Goal: Information Seeking & Learning: Learn about a topic

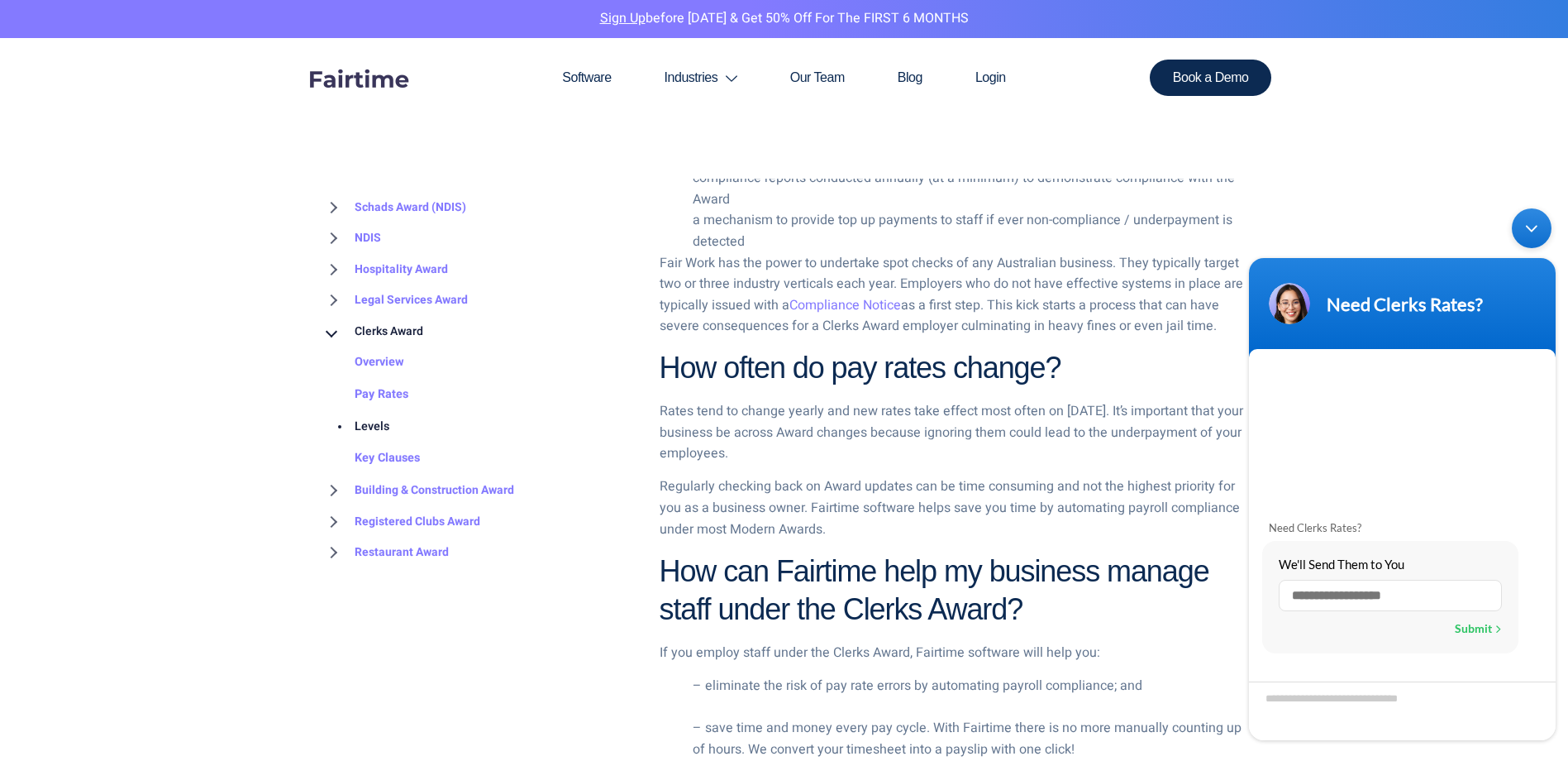
scroll to position [3142, 0]
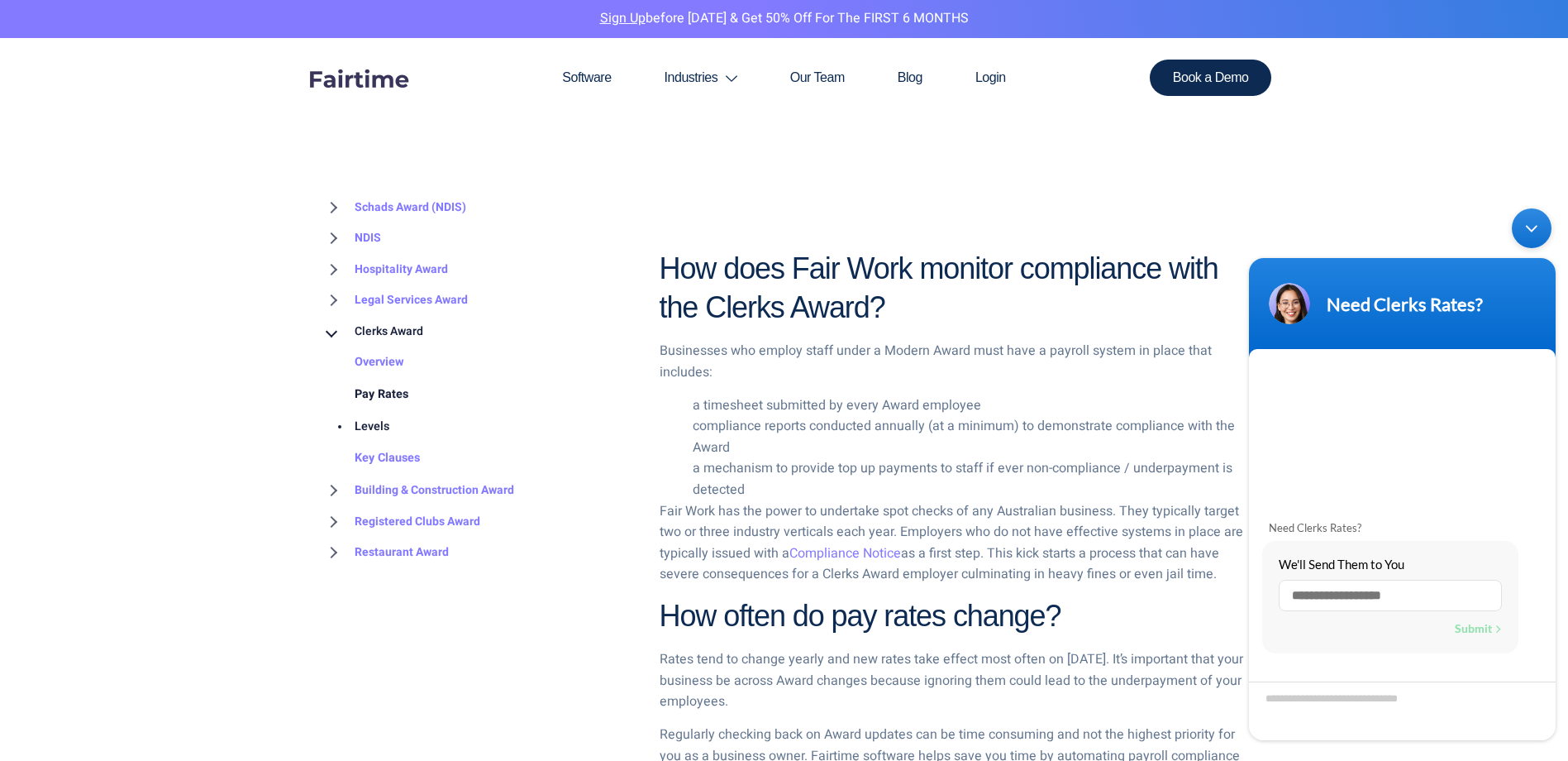
click at [385, 393] on link "Pay Rates" at bounding box center [365, 394] width 86 height 32
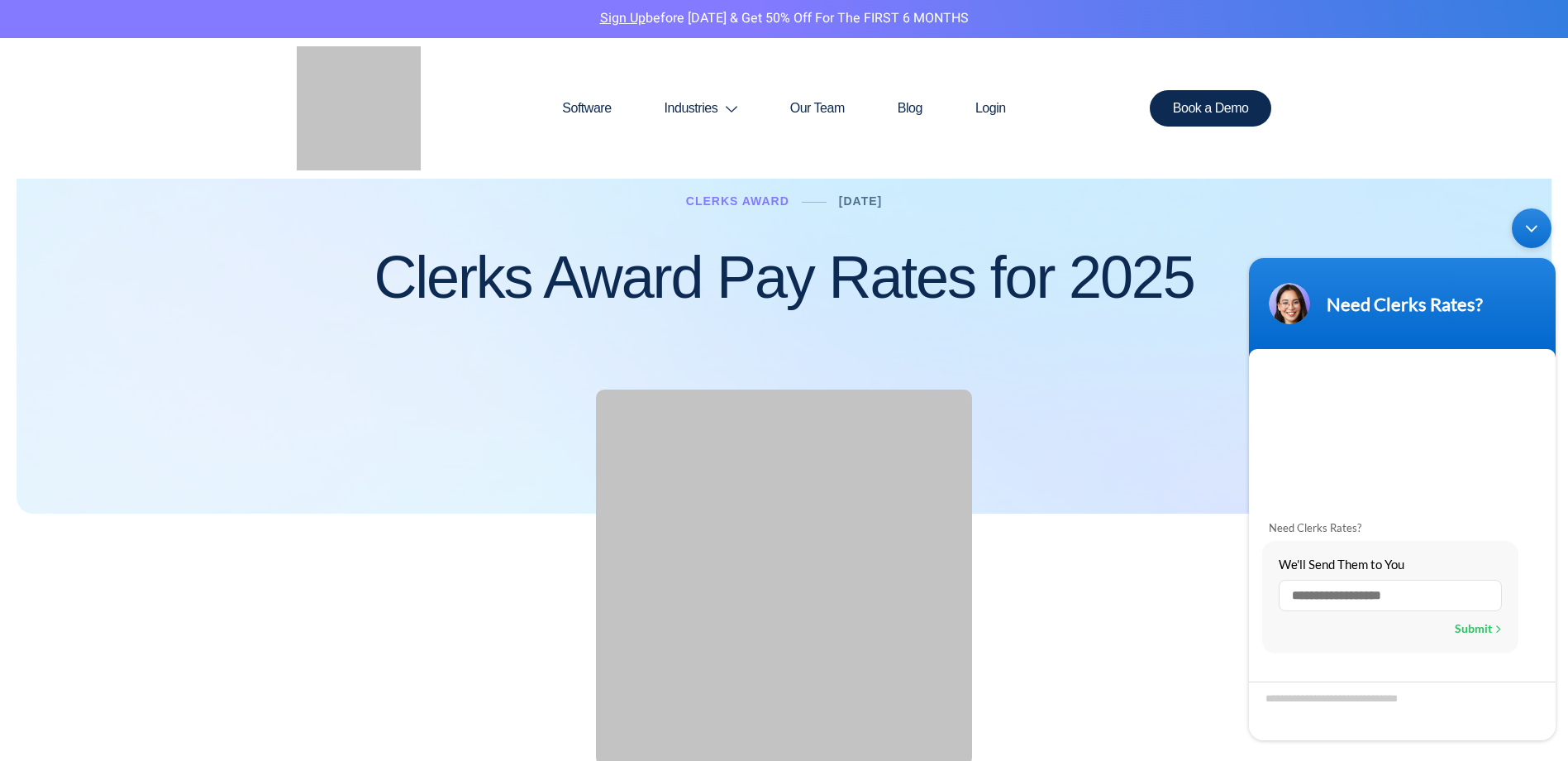
scroll to position [82, 0]
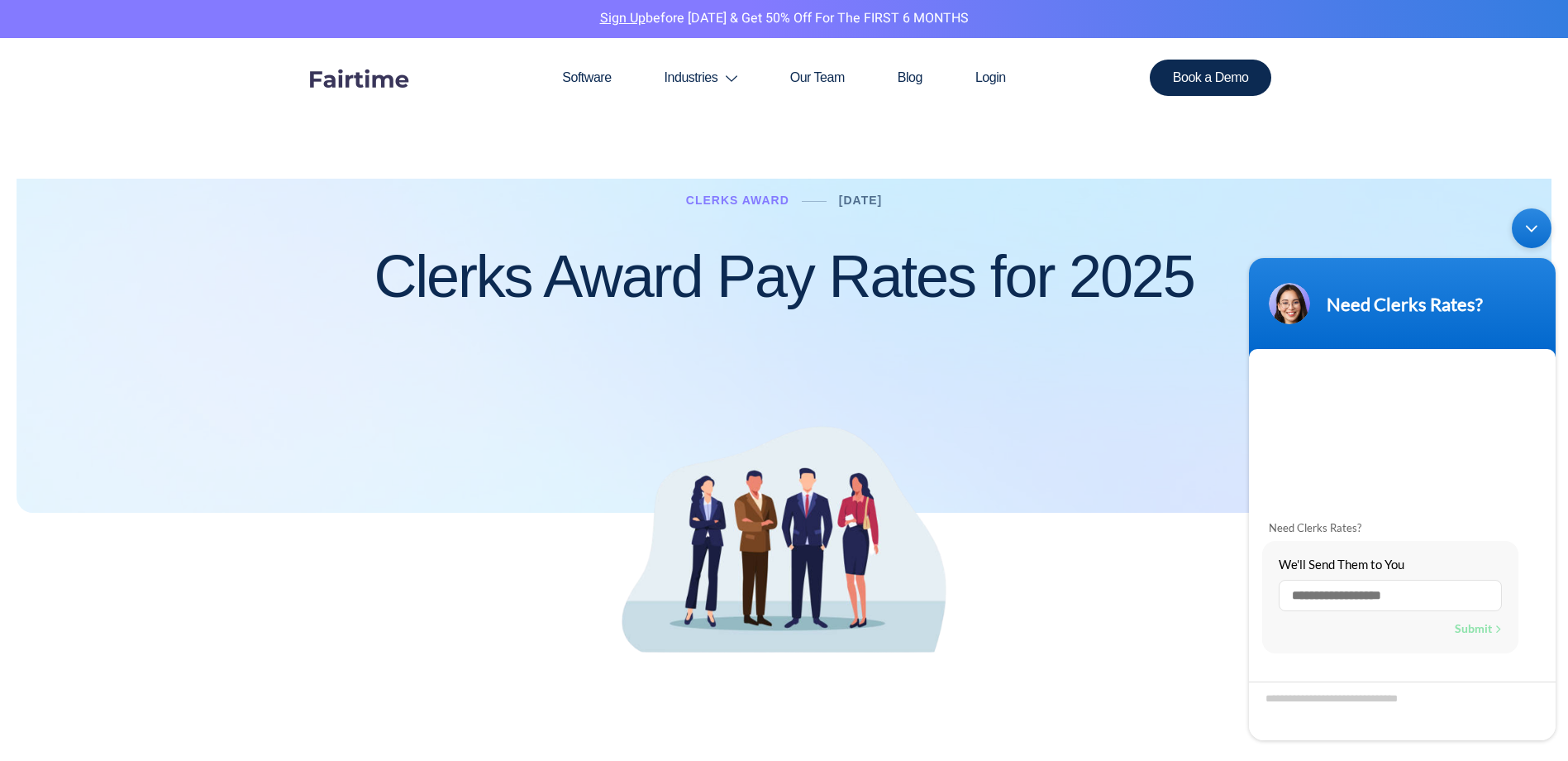
drag, startPoint x: 1528, startPoint y: 227, endPoint x: 2125, endPoint y: 567, distance: 687.0
click at [1528, 227] on div "Minimize live chat window" at bounding box center [1531, 228] width 40 height 40
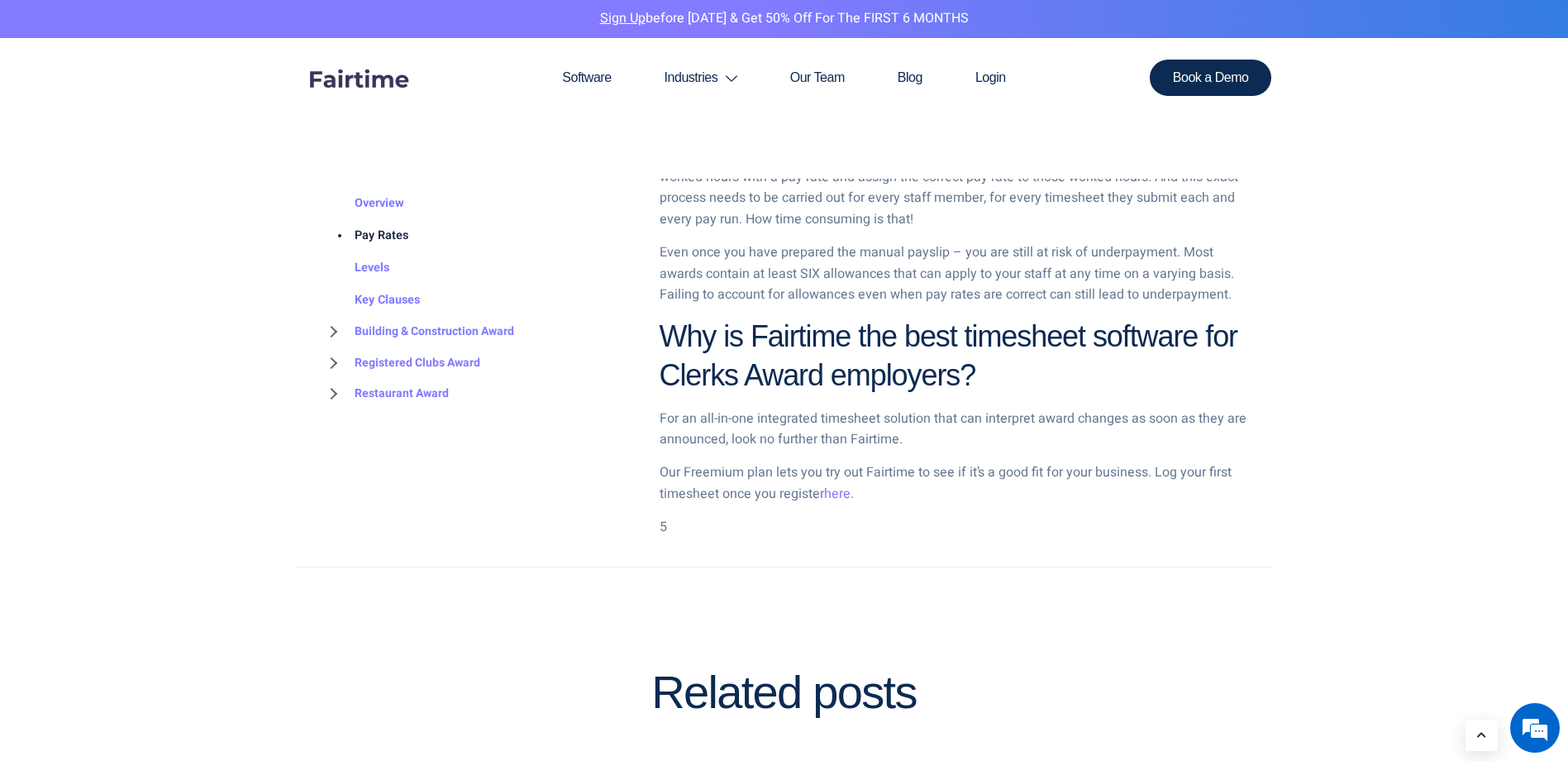
scroll to position [1901, 0]
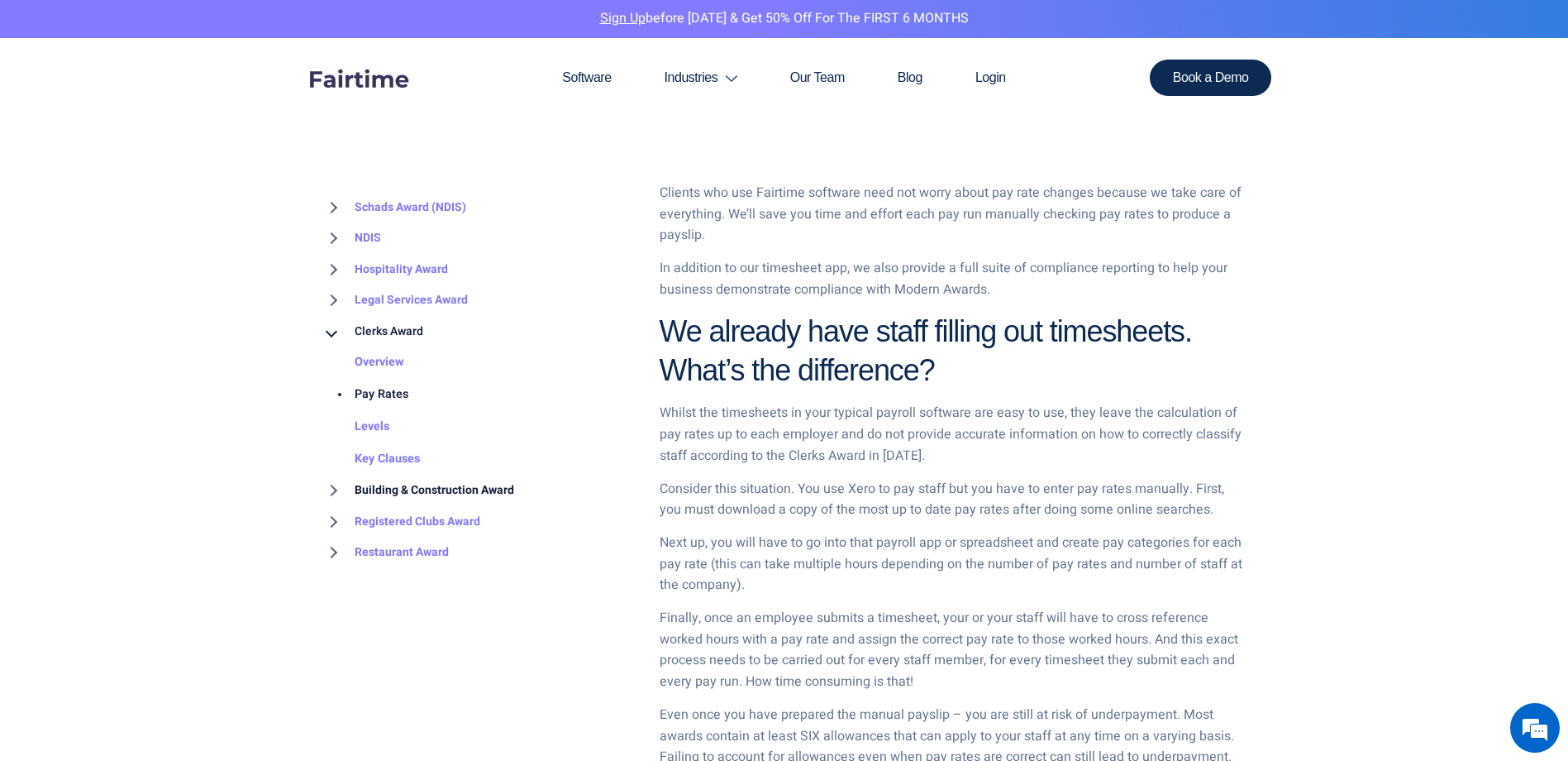
click at [432, 490] on link "Building & Construction Award" at bounding box center [417, 490] width 193 height 31
click at [382, 515] on link "Overview" at bounding box center [362, 522] width 82 height 32
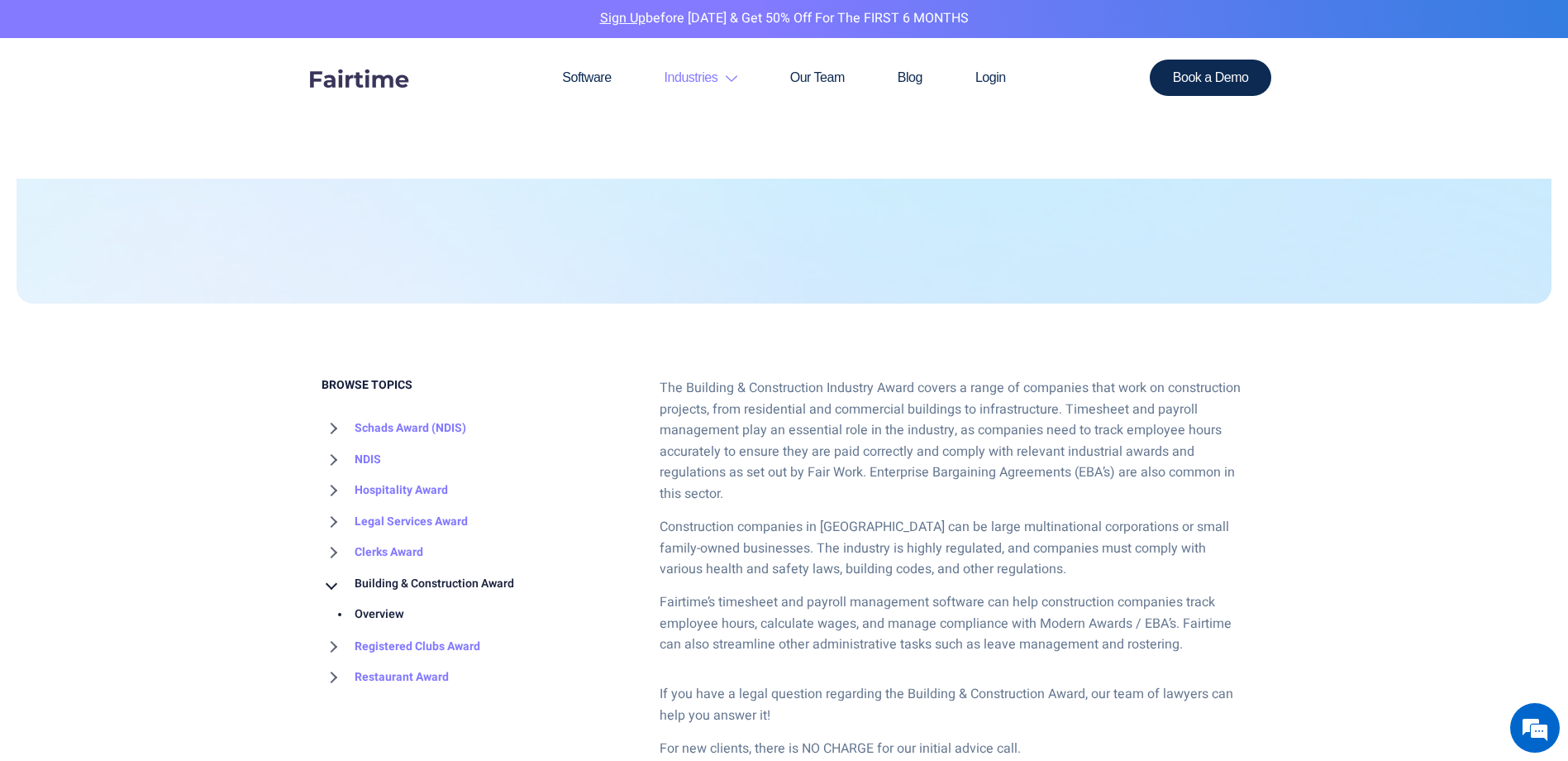
scroll to position [248, 0]
